Goal: Communication & Community: Share content

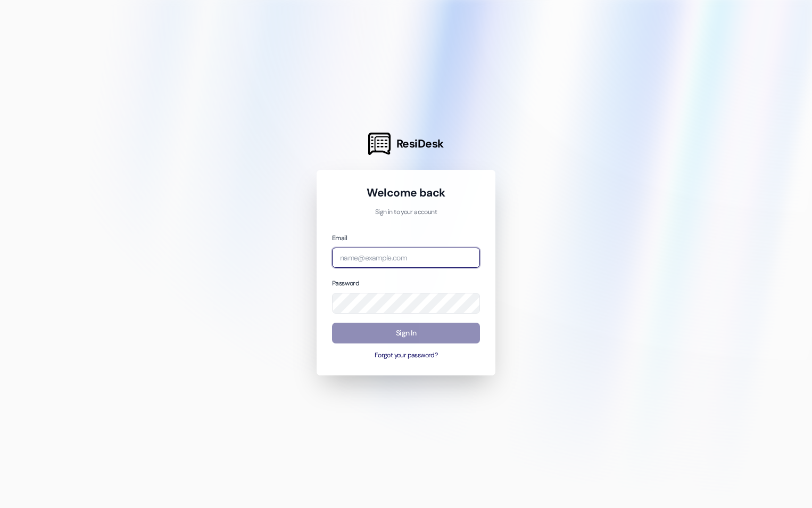
type input "[EMAIL_ADDRESS][DOMAIN_NAME]"
click at [390, 336] on button "Sign In" at bounding box center [406, 333] width 148 height 21
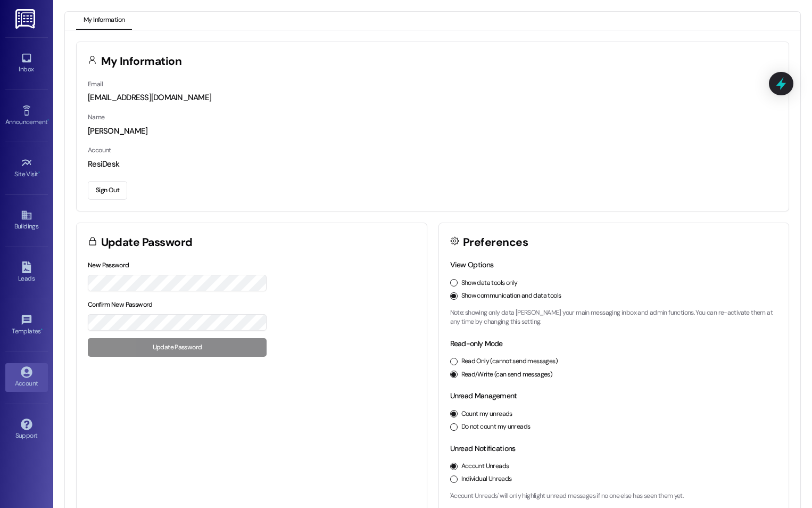
click at [29, 23] on img at bounding box center [26, 19] width 22 height 20
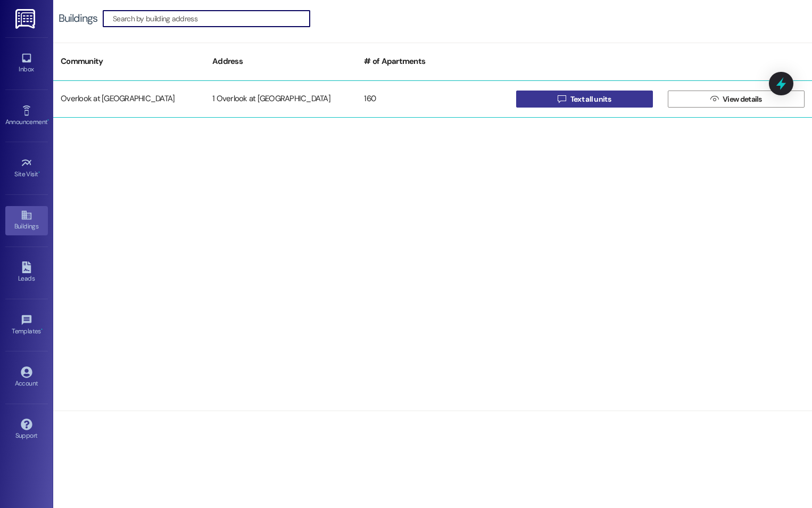
click at [606, 96] on span "Text all units" at bounding box center [591, 99] width 40 height 11
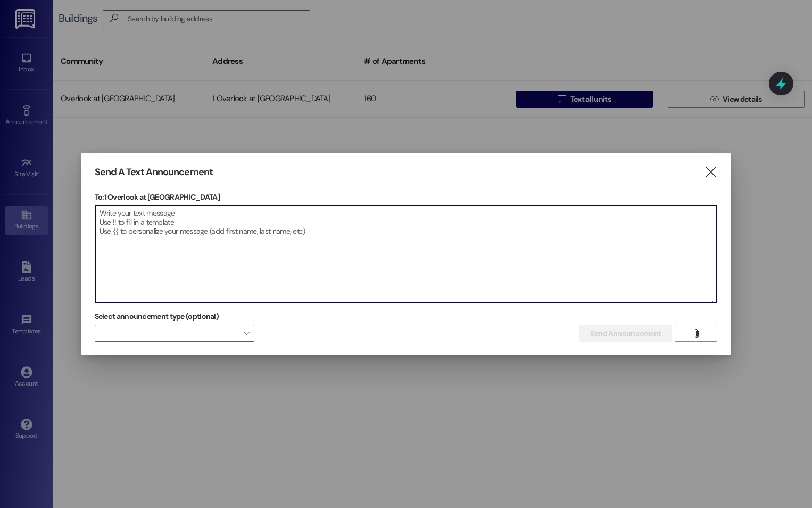
click at [143, 219] on textarea at bounding box center [406, 253] width 622 height 97
paste textarea "Here’s a professional and friendly notice you can use to inform residents that …"
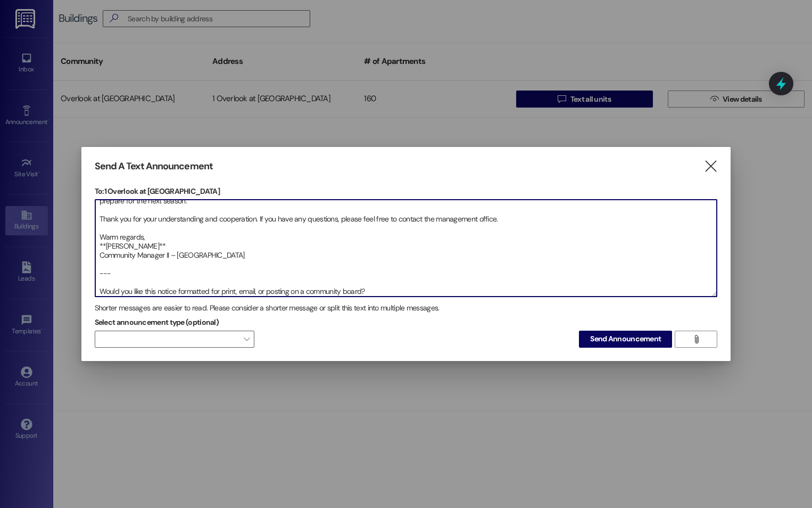
scroll to position [109, 0]
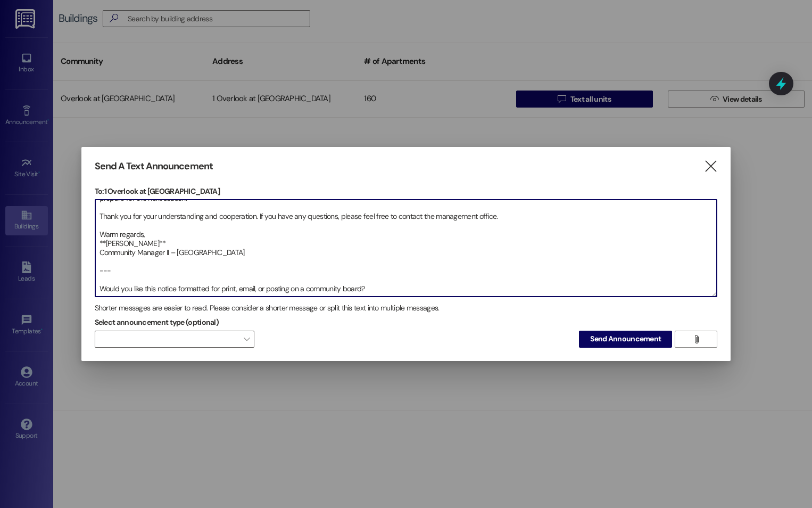
drag, startPoint x: 397, startPoint y: 293, endPoint x: 65, endPoint y: 286, distance: 331.7
click at [65, 286] on div "Send A Text Announcement  To: 1 Overlook at [GEOGRAPHIC_DATA]  Drop image fil…" at bounding box center [406, 254] width 812 height 508
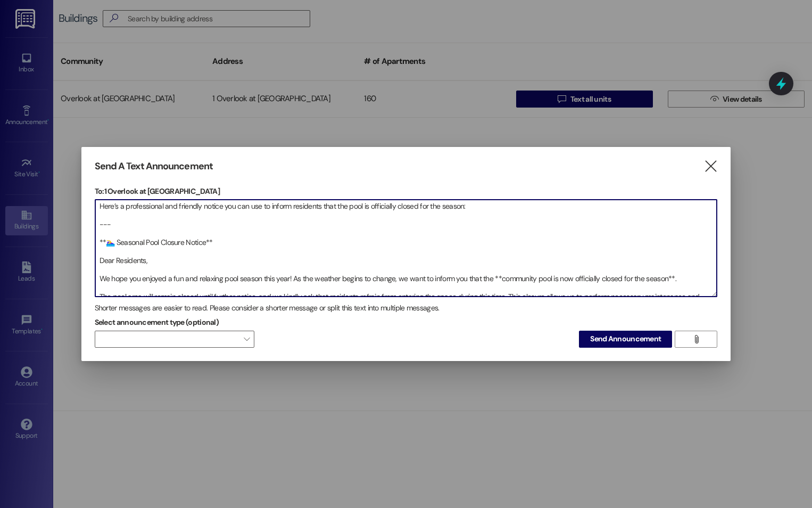
scroll to position [0, 0]
drag, startPoint x: 487, startPoint y: 211, endPoint x: 7, endPoint y: 219, distance: 479.7
click at [7, 219] on div "Send A Text Announcement  To: 1 Overlook at [GEOGRAPHIC_DATA]  Drop image fil…" at bounding box center [406, 254] width 812 height 508
drag, startPoint x: 130, startPoint y: 226, endPoint x: 60, endPoint y: 205, distance: 73.8
click at [60, 205] on div "Send A Text Announcement  To: 1 Overlook at [GEOGRAPHIC_DATA]  Drop image fil…" at bounding box center [406, 254] width 812 height 508
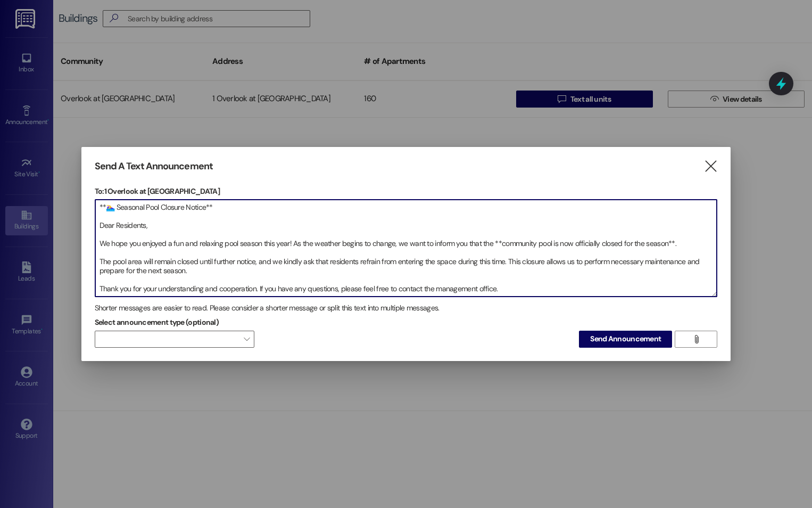
click at [289, 244] on textarea "**🏊‍♀️ Seasonal Pool Closure Notice** Dear Residents, We hope you enjoyed a fun…" at bounding box center [406, 248] width 622 height 97
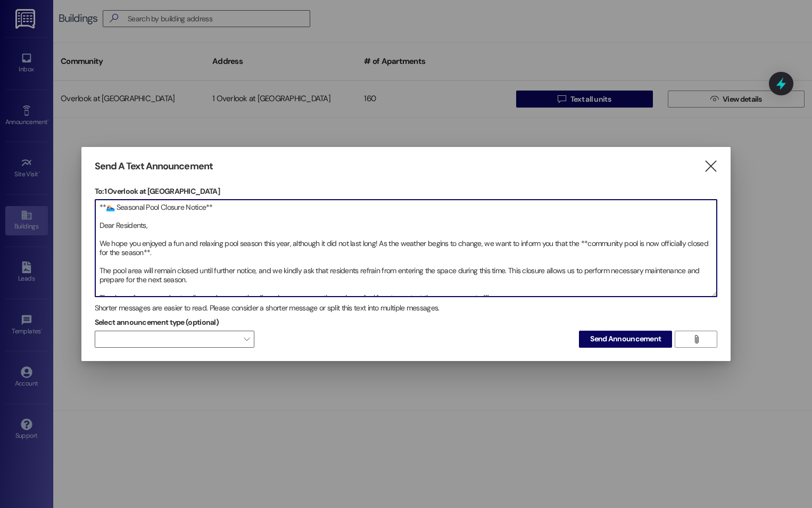
drag, startPoint x: 198, startPoint y: 269, endPoint x: 252, endPoint y: 269, distance: 53.8
click at [252, 269] on textarea "**🏊‍♀️ Seasonal Pool Closure Notice** Dear Residents, We hope you enjoyed a fun…" at bounding box center [406, 248] width 622 height 97
click at [226, 285] on textarea "**🏊‍♀️ Seasonal Pool Closure Notice** Dear Residents, We hope you enjoyed a fun…" at bounding box center [406, 248] width 622 height 97
drag, startPoint x: 215, startPoint y: 267, endPoint x: 256, endPoint y: 267, distance: 41.0
click at [256, 267] on textarea "**🏊‍♀️ Seasonal Pool Closure Notice** Dear Residents, We hope you enjoyed a fun…" at bounding box center [406, 248] width 622 height 97
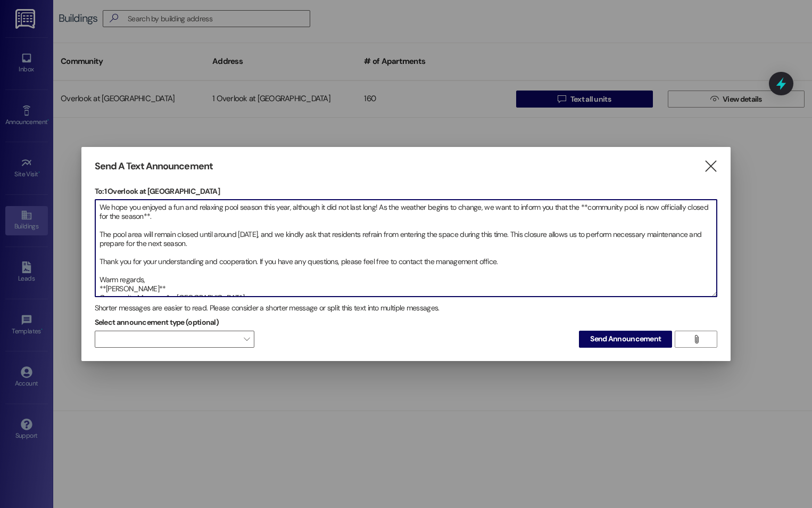
scroll to position [54, 0]
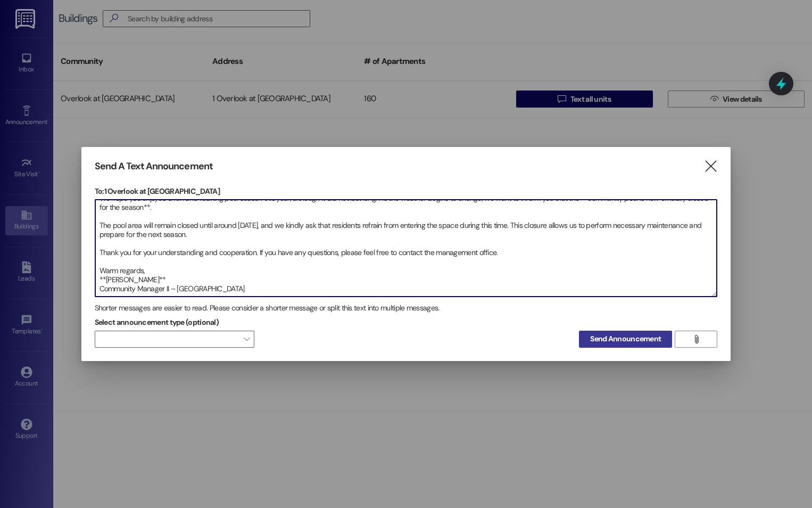
type textarea "**🏊‍♀️ Seasonal Pool Closure Notice** Dear Residents, We hope you enjoyed a fun…"
click at [619, 339] on span "Send Announcement" at bounding box center [625, 338] width 71 height 11
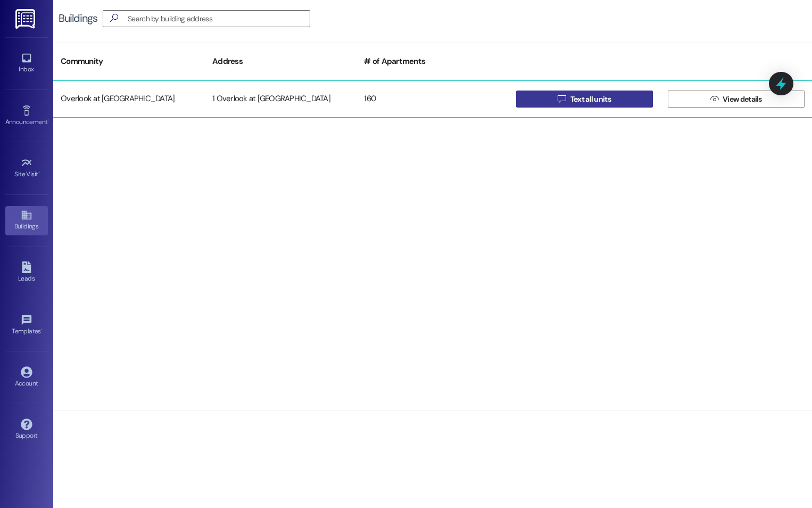
click at [577, 101] on span "Text all units" at bounding box center [591, 99] width 40 height 11
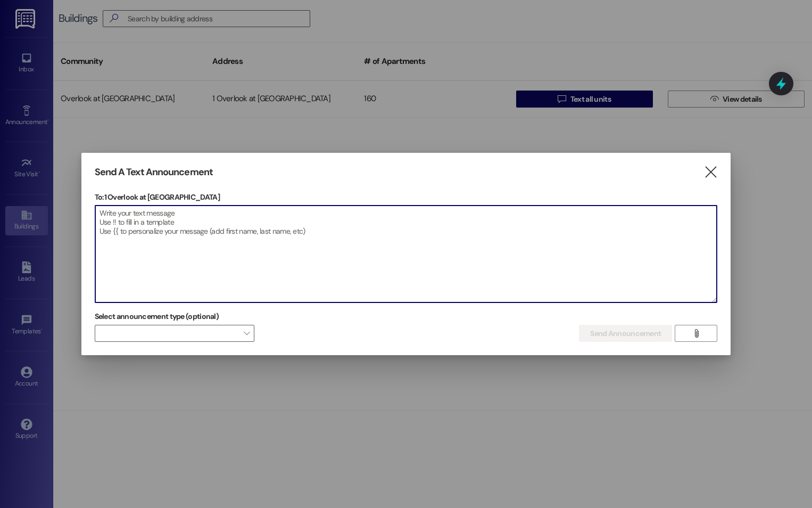
paste textarea "Here’s a clear and courteous notice you can use to ask residents to test their …"
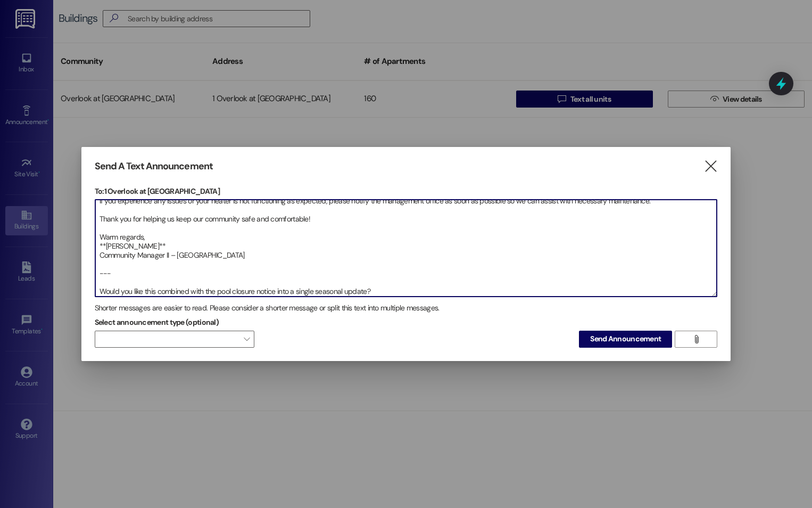
scroll to position [100, 0]
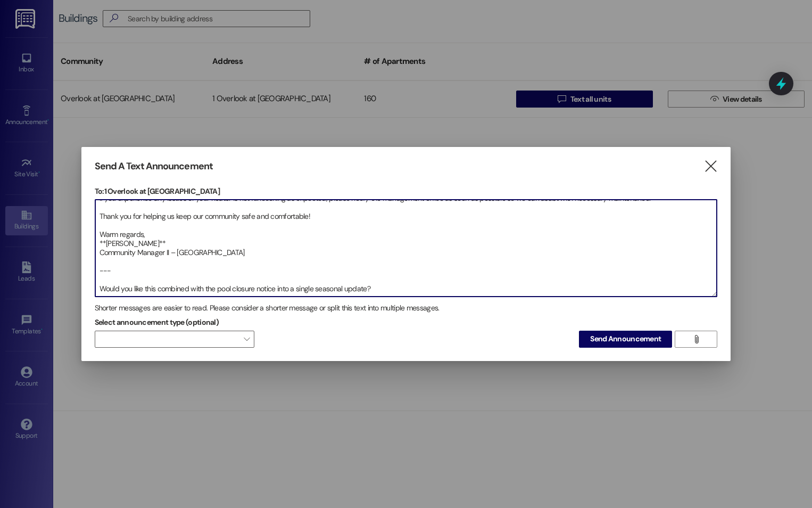
drag, startPoint x: 383, startPoint y: 294, endPoint x: 84, endPoint y: 275, distance: 299.2
click at [84, 275] on div "Send A Text Announcement  To: 1 Overlook at [GEOGRAPHIC_DATA]  Drop image fil…" at bounding box center [406, 254] width 650 height 214
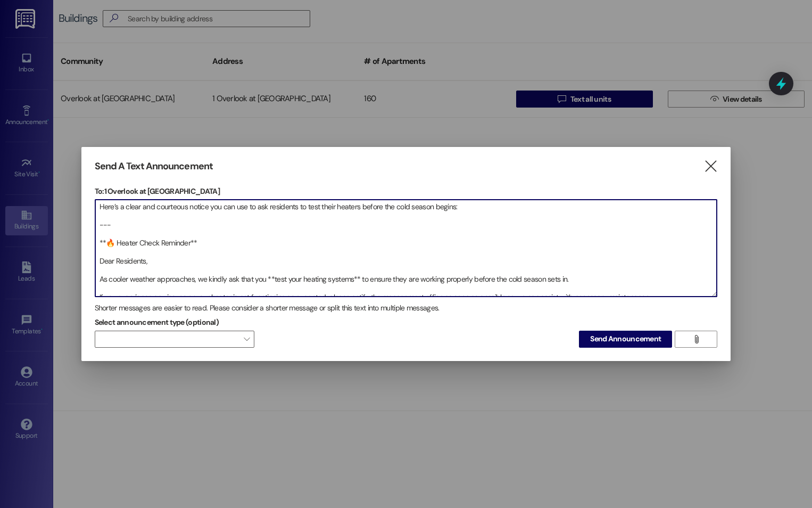
scroll to position [0, 0]
drag, startPoint x: 507, startPoint y: 205, endPoint x: 95, endPoint y: 218, distance: 412.2
click at [95, 218] on textarea "Here’s a clear and courteous notice you can use to ask residents to test their …" at bounding box center [406, 248] width 622 height 97
drag, startPoint x: 130, startPoint y: 223, endPoint x: 72, endPoint y: 200, distance: 62.9
click at [72, 200] on div "Send A Text Announcement  To: 1 Overlook at [GEOGRAPHIC_DATA]  Drop image fil…" at bounding box center [406, 254] width 812 height 508
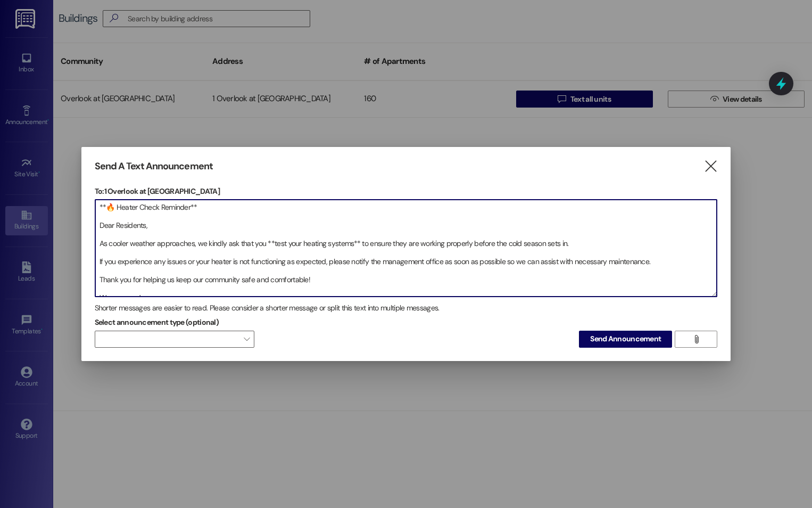
scroll to position [45, 0]
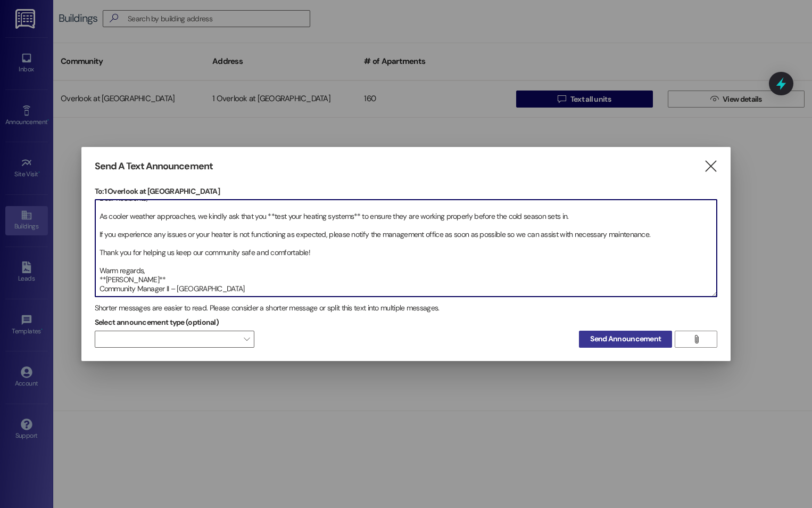
type textarea "**🔥 Heater Check Reminder** Dear Residents, As cooler weather approaches, we ki…"
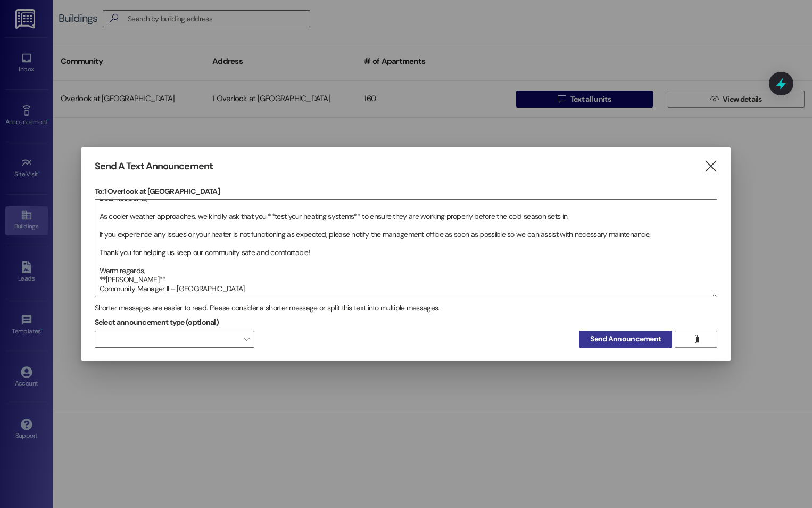
click at [616, 341] on span "Send Announcement" at bounding box center [625, 338] width 71 height 11
